Goal: Task Accomplishment & Management: Use online tool/utility

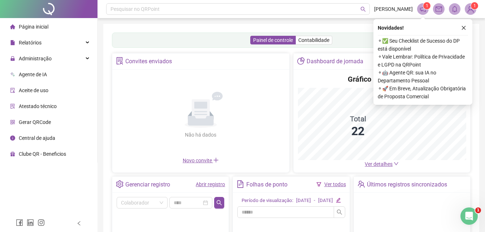
click at [466, 27] on icon "close" at bounding box center [463, 27] width 5 height 5
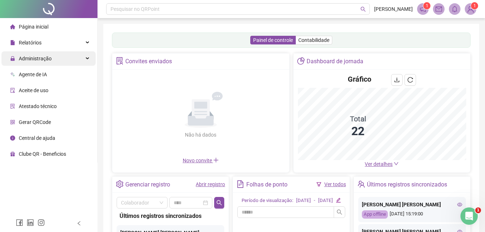
click at [53, 64] on div "Administração" at bounding box center [48, 58] width 94 height 14
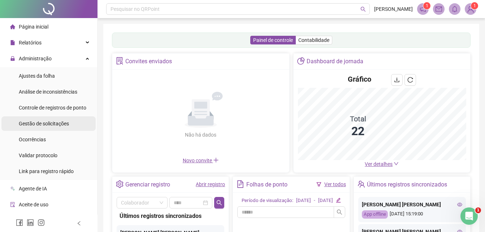
click at [52, 125] on span "Gestão de solicitações" at bounding box center [44, 124] width 50 height 6
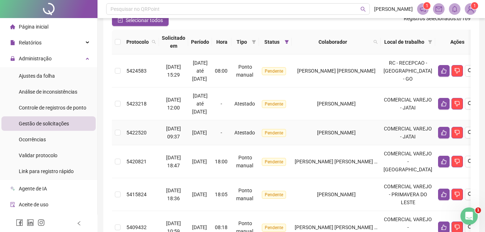
scroll to position [72, 0]
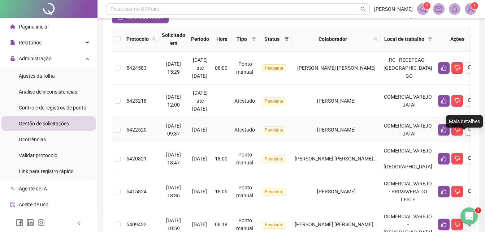
click at [468, 133] on icon "search" at bounding box center [471, 130] width 6 height 6
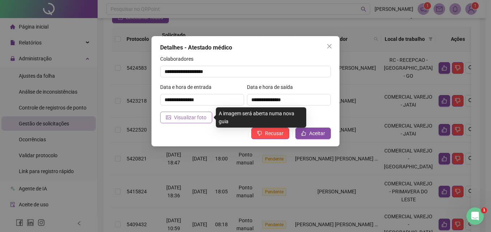
click at [181, 120] on span "Visualizar foto" at bounding box center [190, 117] width 33 height 8
click at [189, 118] on span "Visualizar foto" at bounding box center [190, 117] width 33 height 8
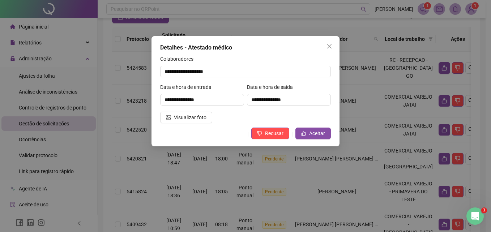
click at [331, 48] on icon "close" at bounding box center [329, 46] width 4 height 4
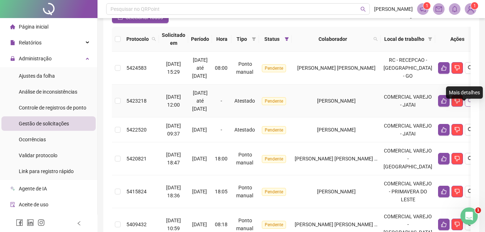
click at [468, 104] on icon "search" at bounding box center [471, 101] width 6 height 6
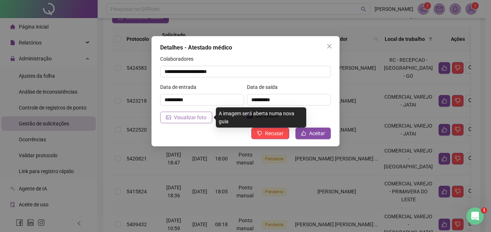
click at [184, 118] on span "Visualizar foto" at bounding box center [190, 117] width 33 height 8
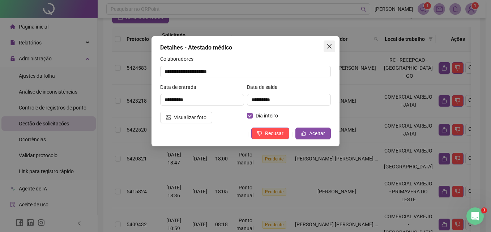
click at [328, 48] on icon "close" at bounding box center [329, 46] width 6 height 6
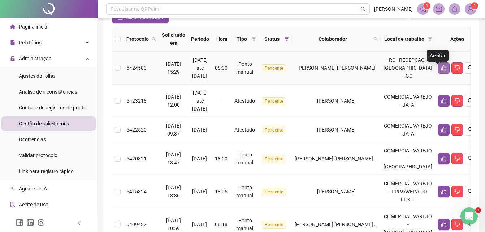
click at [442, 71] on icon "like" at bounding box center [444, 67] width 5 height 5
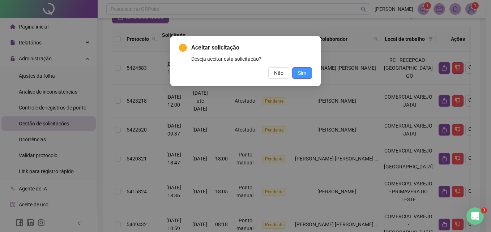
click at [305, 75] on span "Sim" at bounding box center [302, 73] width 8 height 8
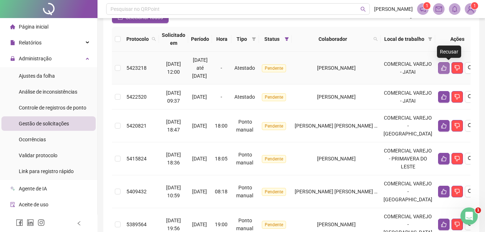
click at [441, 70] on icon "like" at bounding box center [444, 68] width 6 height 6
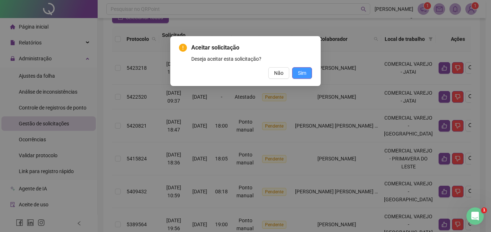
click at [297, 75] on button "Sim" at bounding box center [302, 73] width 20 height 12
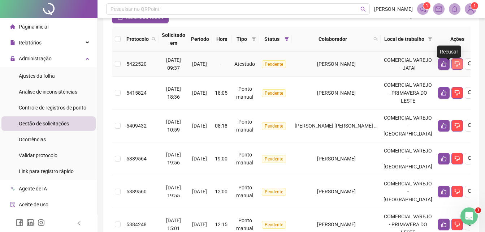
click at [455, 67] on icon "dislike" at bounding box center [458, 64] width 6 height 6
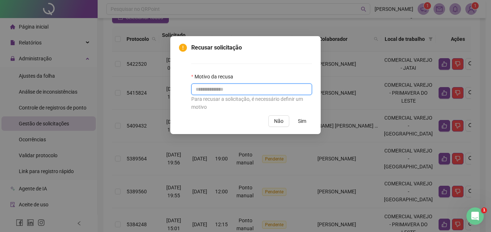
click at [221, 90] on input "text" at bounding box center [251, 89] width 121 height 12
type input "*"
type input "**********"
click at [299, 123] on span "Sim" at bounding box center [302, 121] width 8 height 8
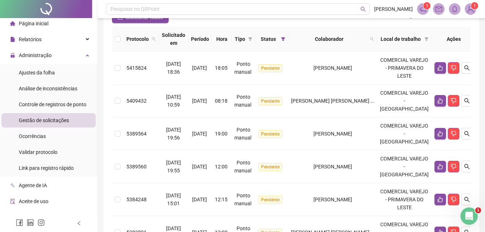
scroll to position [0, 0]
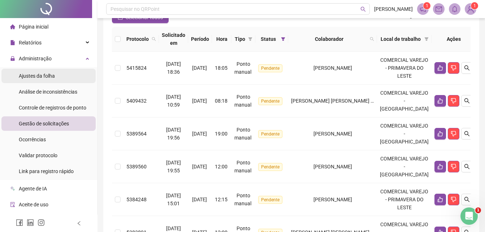
click at [52, 78] on span "Ajustes da folha" at bounding box center [37, 76] width 36 height 6
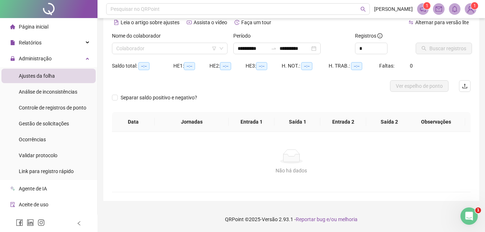
scroll to position [35, 0]
type input "**********"
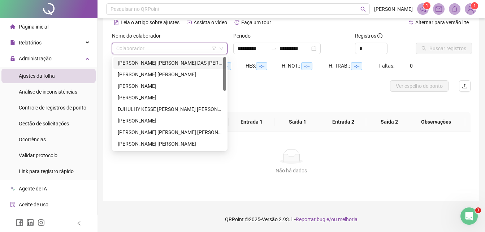
click at [187, 51] on input "search" at bounding box center [166, 48] width 100 height 11
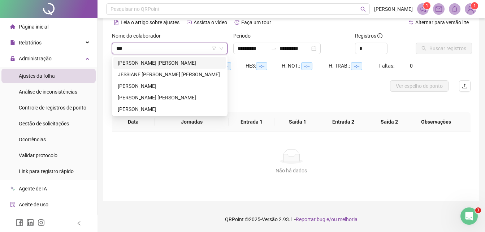
type input "****"
click at [145, 64] on div "FERNANDA SILVA RICARDO" at bounding box center [170, 63] width 104 height 8
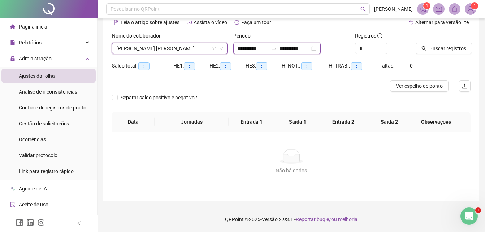
click at [247, 48] on input "**********" at bounding box center [253, 48] width 30 height 8
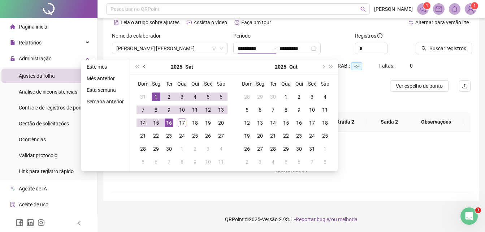
click at [143, 67] on span "prev-year" at bounding box center [145, 67] width 4 height 4
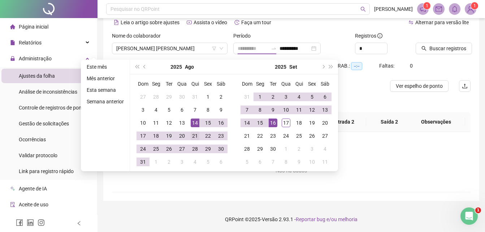
type input "**********"
click at [195, 135] on div "21" at bounding box center [195, 136] width 9 height 9
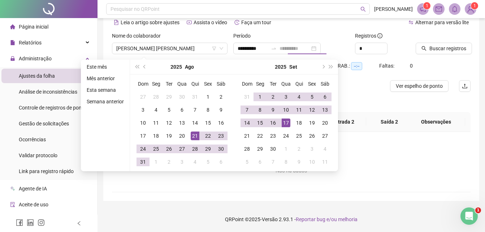
click at [284, 124] on div "17" at bounding box center [286, 123] width 9 height 9
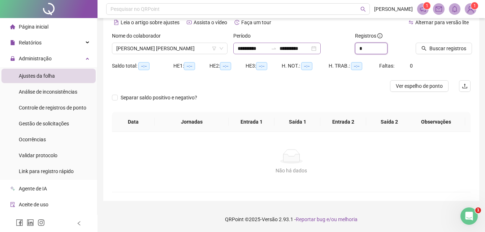
drag, startPoint x: 368, startPoint y: 50, endPoint x: 332, endPoint y: 52, distance: 35.5
click at [332, 52] on div "**********" at bounding box center [291, 46] width 365 height 28
click at [306, 48] on input "**********" at bounding box center [295, 48] width 30 height 8
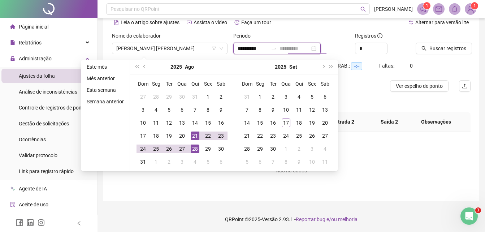
type input "**********"
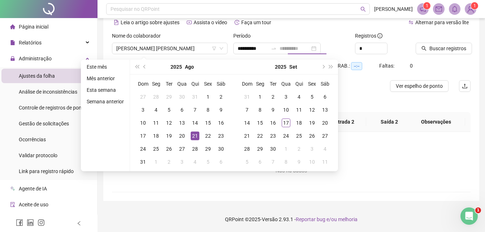
click at [193, 137] on div "21" at bounding box center [195, 136] width 9 height 9
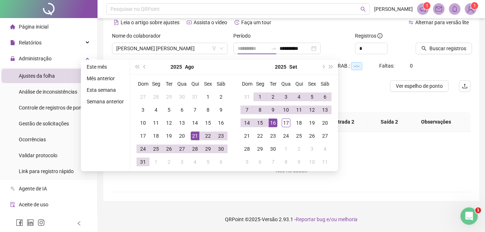
click at [274, 124] on div "16" at bounding box center [273, 123] width 9 height 9
type input "**********"
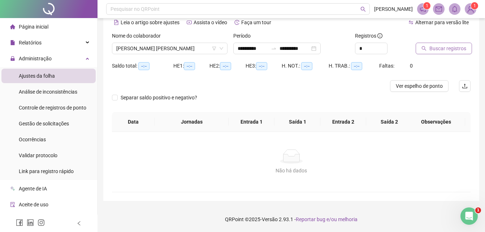
click at [442, 47] on span "Buscar registros" at bounding box center [448, 48] width 37 height 8
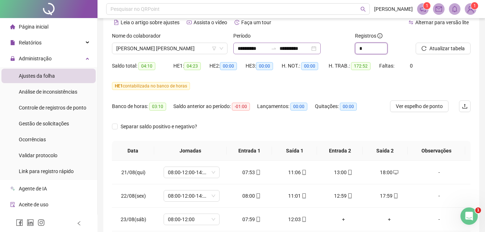
drag, startPoint x: 367, startPoint y: 50, endPoint x: 328, endPoint y: 53, distance: 39.2
click at [329, 53] on div "**********" at bounding box center [291, 46] width 365 height 28
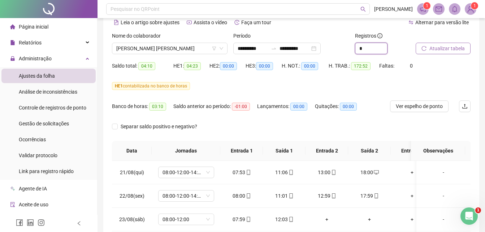
type input "*"
click at [439, 50] on span "Atualizar tabela" at bounding box center [447, 48] width 35 height 8
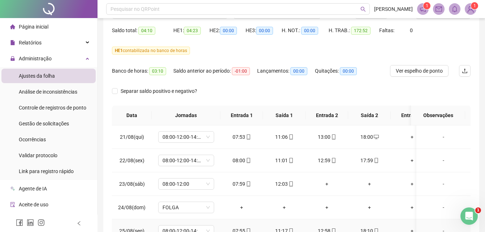
scroll to position [0, 0]
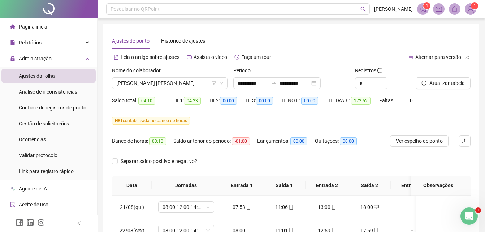
click at [418, 142] on span "Ver espelho de ponto" at bounding box center [419, 141] width 47 height 8
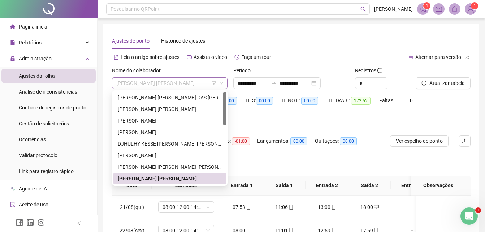
click at [164, 78] on span "FERNANDA SILVA RICARDO" at bounding box center [169, 83] width 107 height 11
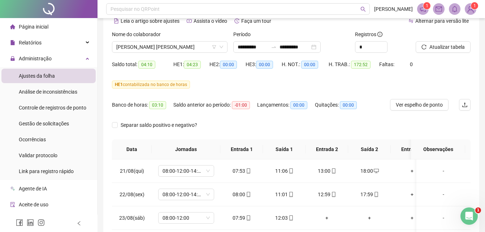
click at [254, 79] on div "HE 1 contabilizada no banco de horas" at bounding box center [291, 85] width 359 height 12
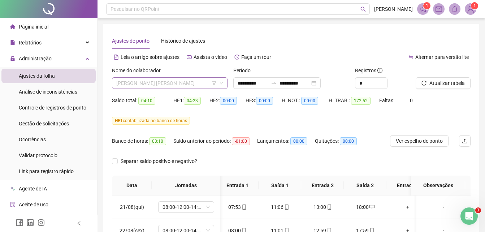
click at [144, 85] on span "FERNANDA SILVA RICARDO" at bounding box center [169, 83] width 107 height 11
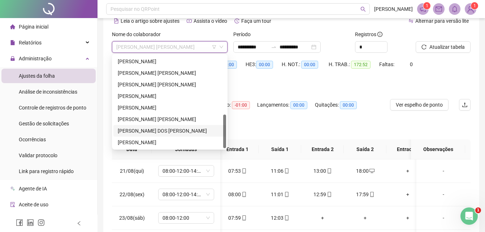
scroll to position [90, 0]
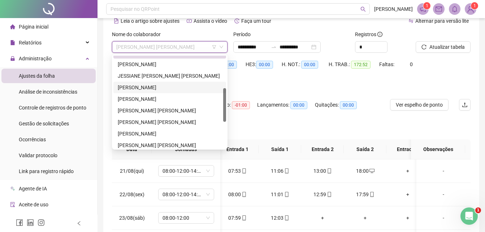
click at [155, 88] on div "KAMILLY VITORIA SILVA FERREIRA" at bounding box center [170, 87] width 104 height 8
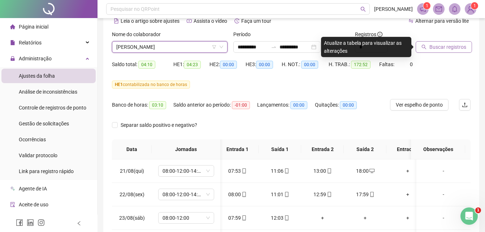
click at [442, 46] on span "Buscar registros" at bounding box center [448, 47] width 37 height 8
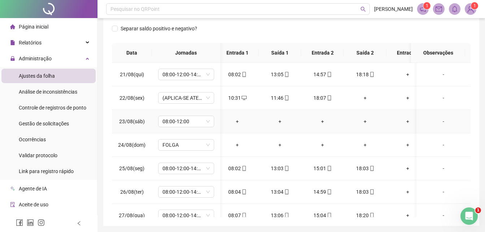
scroll to position [85, 0]
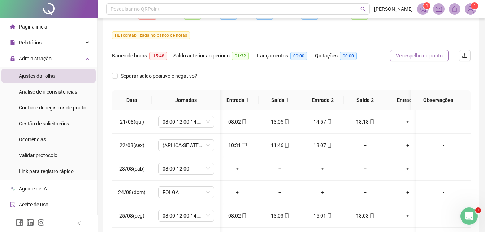
click at [411, 56] on span "Ver espelho de ponto" at bounding box center [419, 56] width 47 height 8
